Goal: Information Seeking & Learning: Learn about a topic

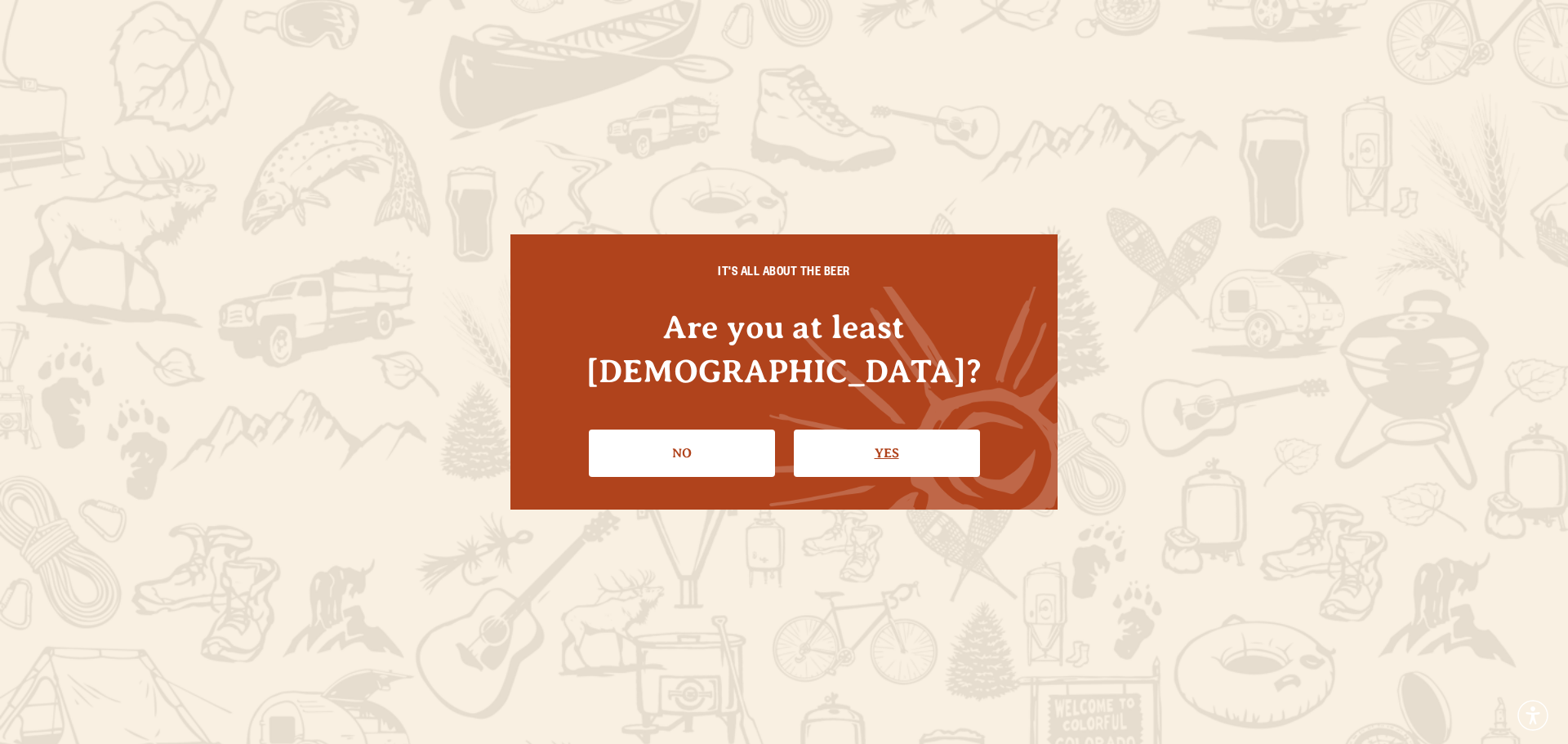
drag, startPoint x: 830, startPoint y: 435, endPoint x: 845, endPoint y: 433, distance: 15.1
click at [845, 433] on link "Yes" at bounding box center [886, 452] width 186 height 47
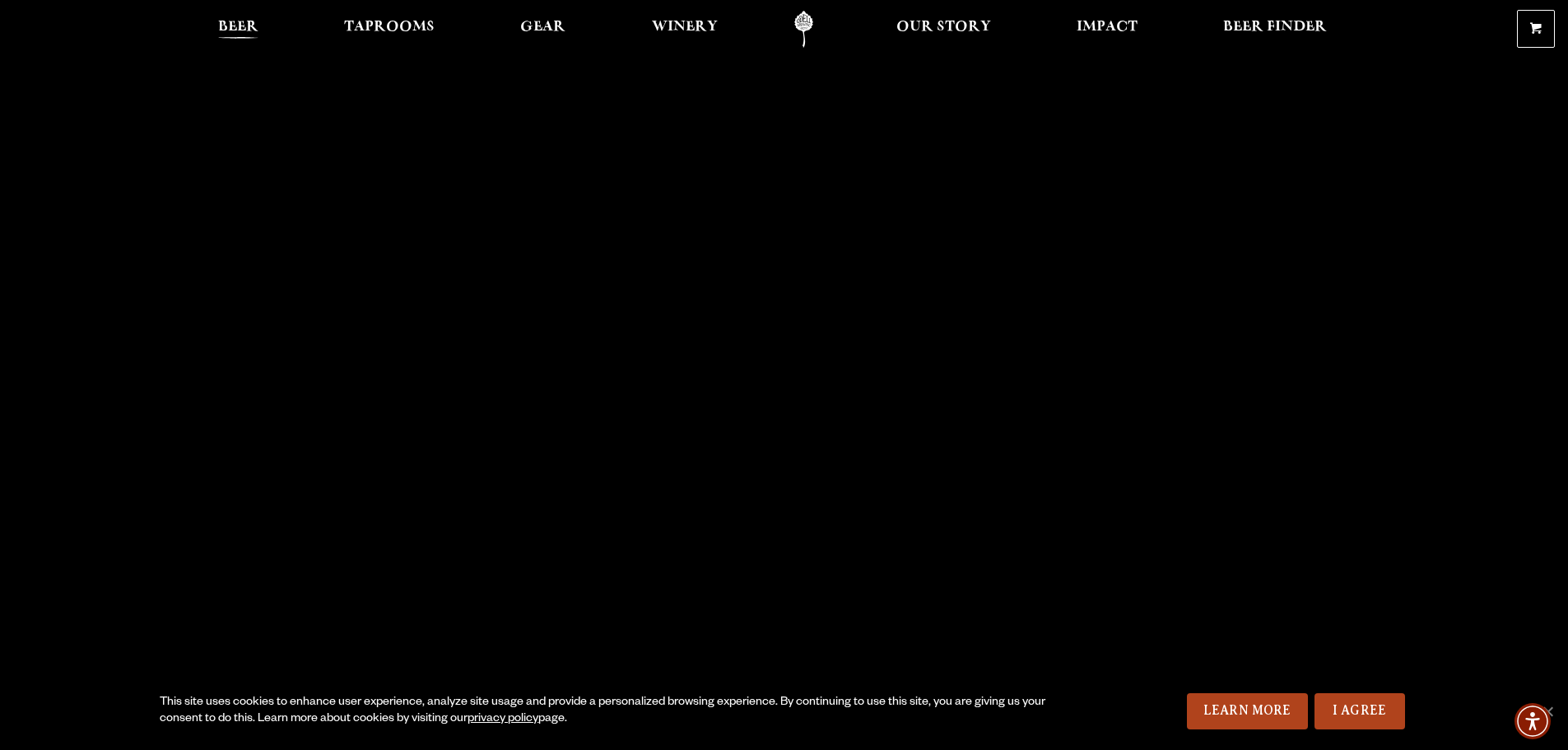
click at [249, 21] on span "Beer" at bounding box center [237, 26] width 40 height 13
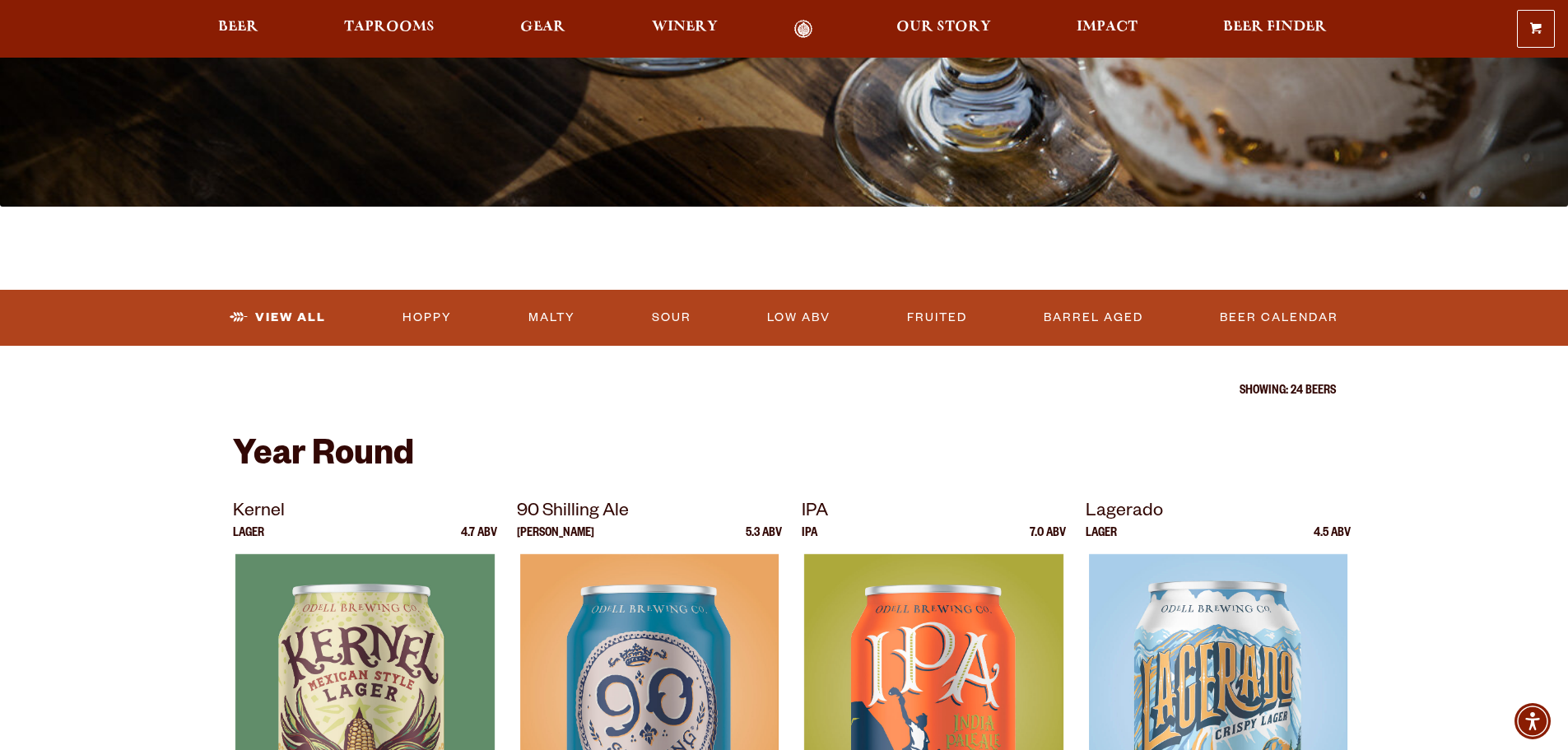
scroll to position [329, 0]
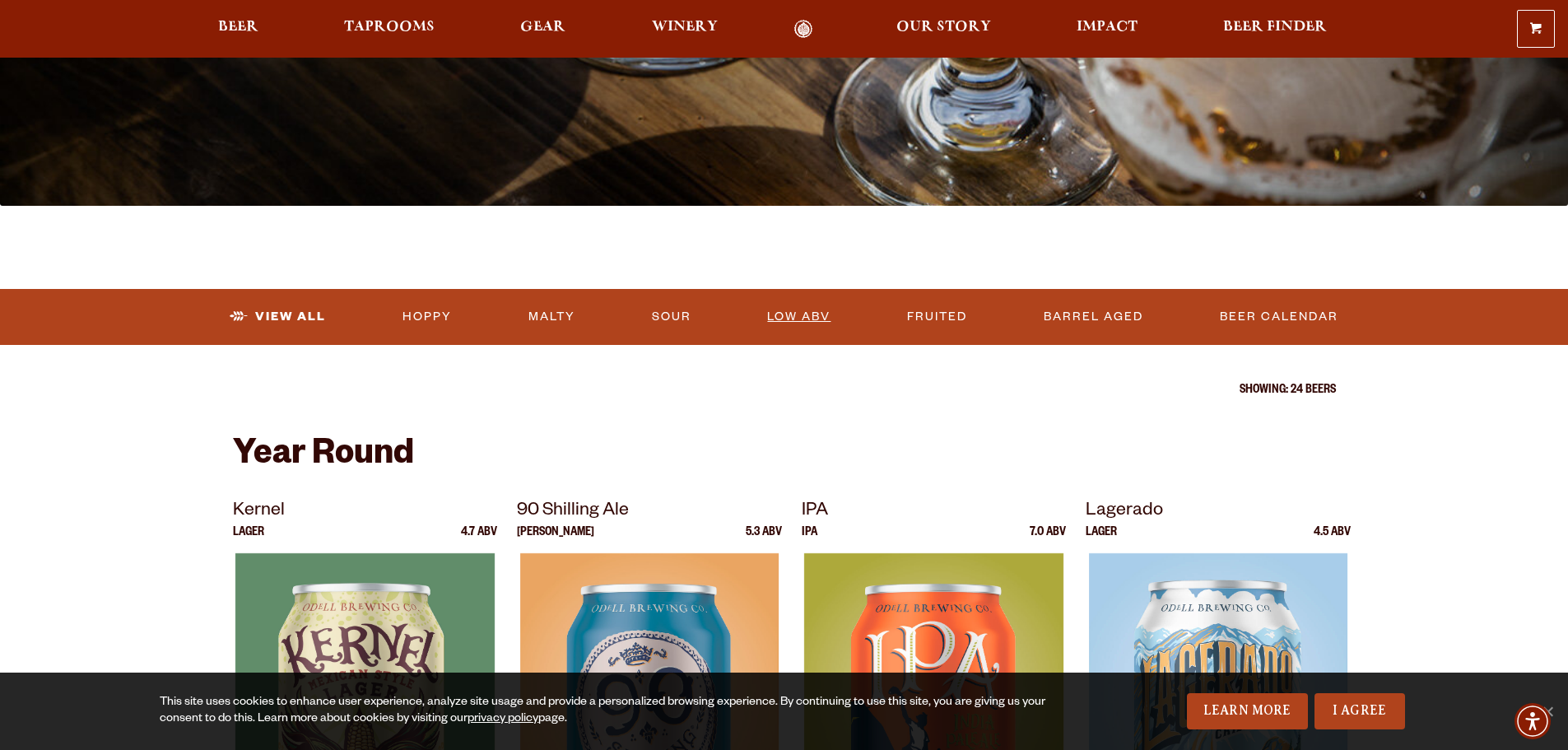
click at [792, 317] on link "Low ABV" at bounding box center [799, 316] width 76 height 38
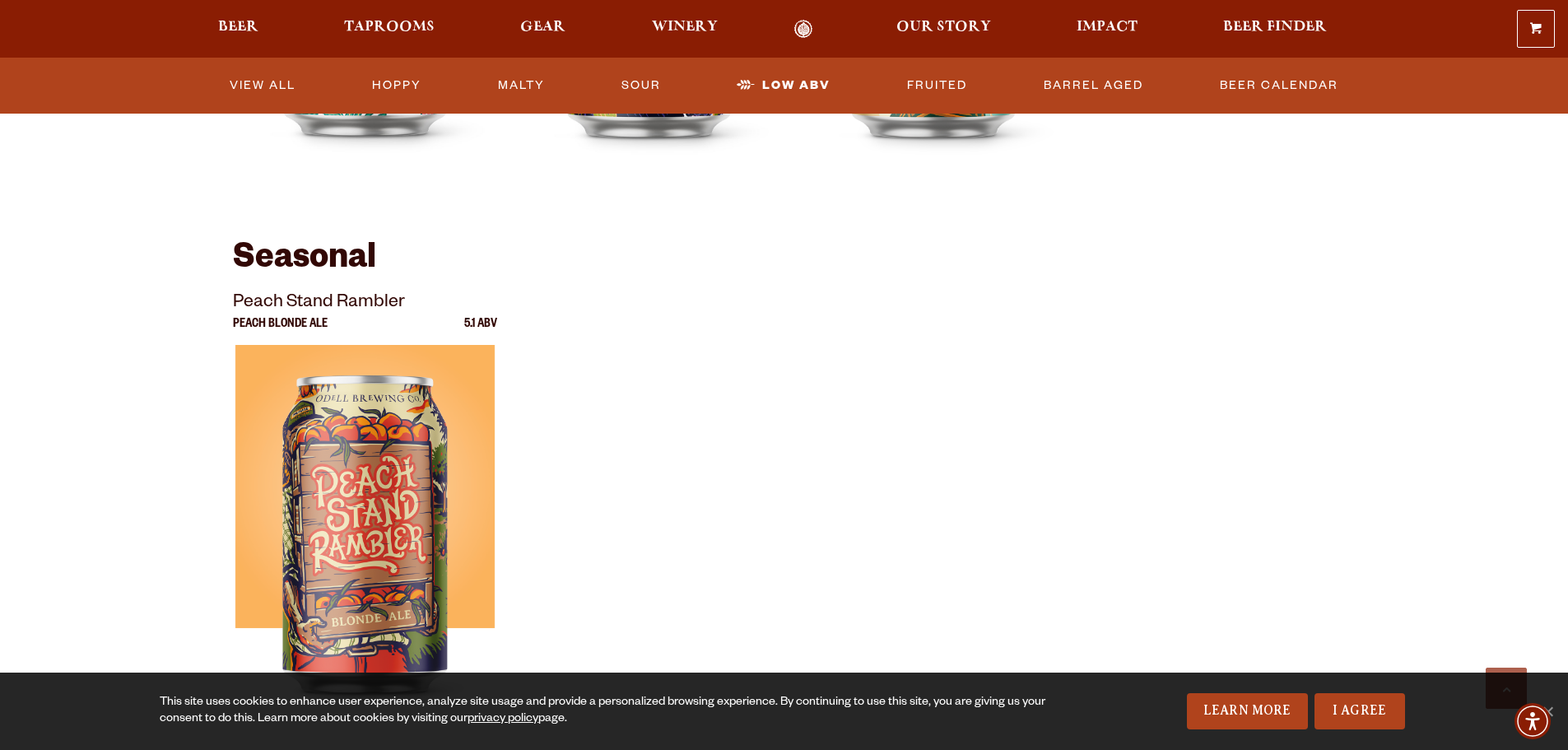
scroll to position [1399, 0]
